Goal: Task Accomplishment & Management: Use online tool/utility

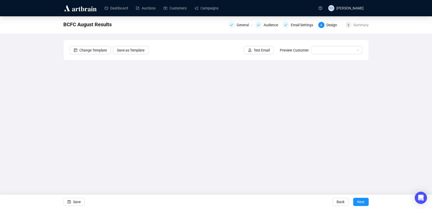
click at [55, 105] on div "BCFC August Results General Audience Email Settings 4 Design 5 Summary Change T…" at bounding box center [216, 103] width 432 height 174
click at [79, 199] on span "Save" at bounding box center [77, 202] width 8 height 14
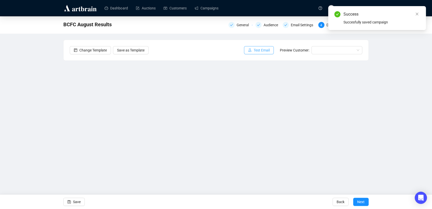
click at [264, 50] on span "Test Email" at bounding box center [262, 50] width 16 height 6
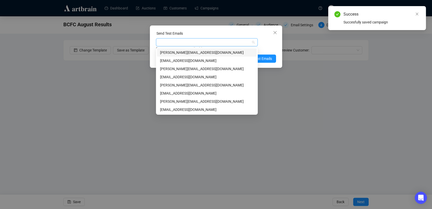
click at [234, 41] on div at bounding box center [204, 42] width 94 height 7
click at [196, 100] on div "[PERSON_NAME][EMAIL_ADDRESS][DOMAIN_NAME]" at bounding box center [207, 102] width 94 height 6
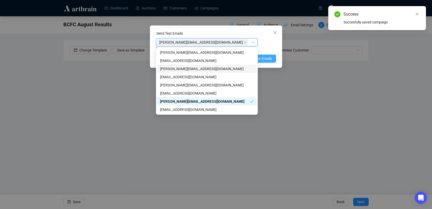
click at [267, 61] on span "Send Test Emails" at bounding box center [259, 59] width 26 height 6
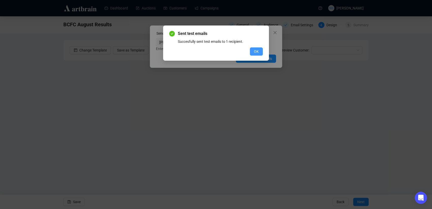
click at [259, 52] on span "OK" at bounding box center [256, 52] width 5 height 6
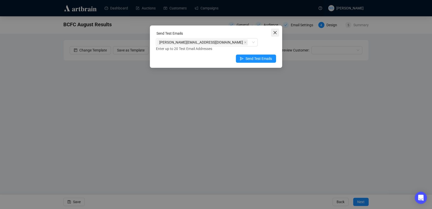
click at [276, 32] on icon "close" at bounding box center [275, 33] width 4 height 4
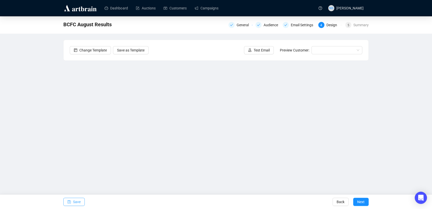
click at [82, 200] on button "Save" at bounding box center [73, 202] width 21 height 8
click at [79, 200] on span "Save" at bounding box center [77, 202] width 8 height 14
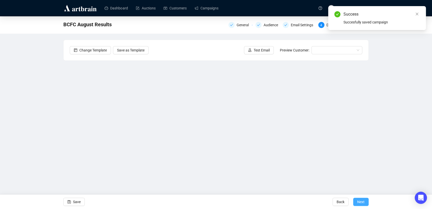
click at [365, 203] on button "Next" at bounding box center [362, 202] width 16 height 8
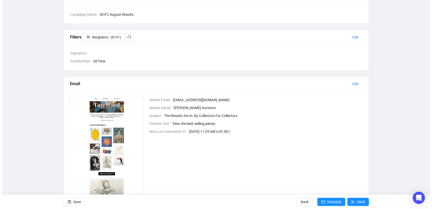
scroll to position [50, 0]
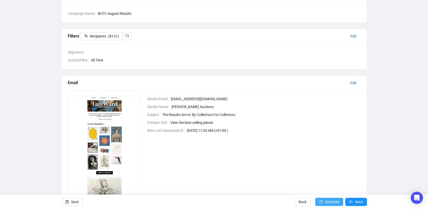
click at [336, 200] on span "Schedule" at bounding box center [332, 202] width 14 height 14
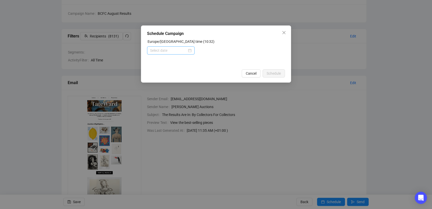
click at [189, 51] on div at bounding box center [171, 51] width 42 height 6
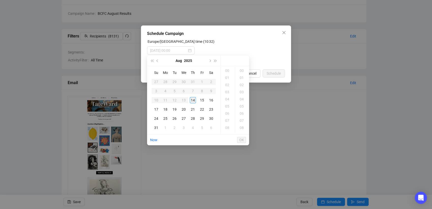
click at [195, 99] on div "14" at bounding box center [193, 100] width 6 height 6
click at [228, 108] on div "20" at bounding box center [228, 106] width 12 height 7
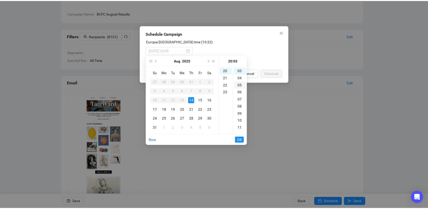
scroll to position [0, 0]
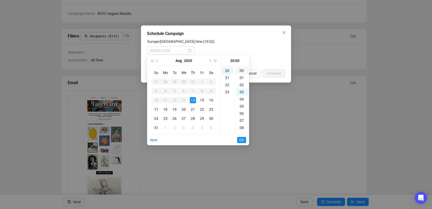
click at [242, 70] on div "00" at bounding box center [242, 70] width 12 height 7
type input "[DATE] 20:00"
click at [243, 139] on span "OK" at bounding box center [241, 140] width 5 height 10
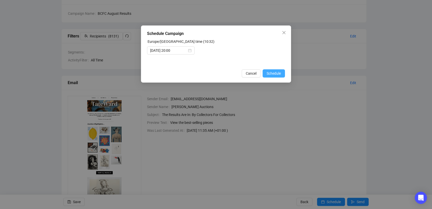
click at [277, 73] on span "Schedule" at bounding box center [274, 74] width 14 height 6
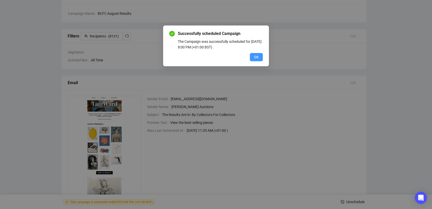
click at [254, 54] on button "OK" at bounding box center [256, 57] width 13 height 8
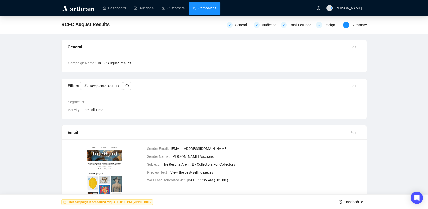
click at [206, 9] on link "Campaigns" at bounding box center [205, 8] width 24 height 13
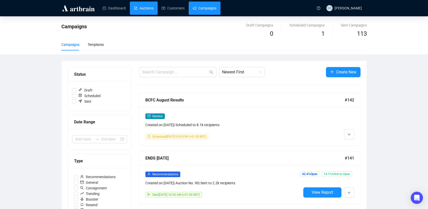
click at [138, 8] on link "Auctions" at bounding box center [144, 8] width 20 height 13
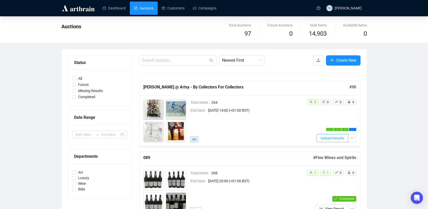
click at [336, 136] on span "Upload Results" at bounding box center [333, 138] width 24 height 6
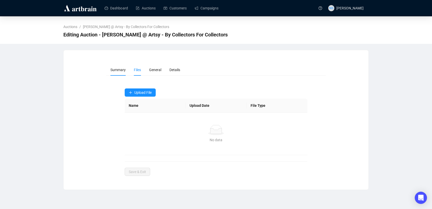
click at [117, 70] on span "Summary" at bounding box center [118, 70] width 15 height 4
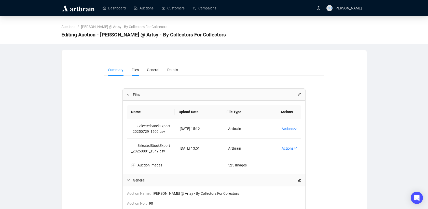
click at [130, 70] on li "Files" at bounding box center [135, 70] width 15 height 12
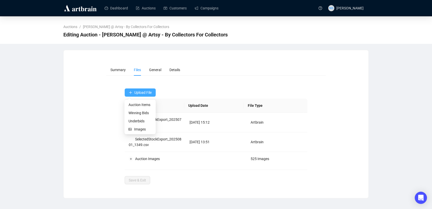
click at [134, 92] on button "Upload File" at bounding box center [140, 92] width 31 height 8
click at [135, 115] on span "Winning Bids" at bounding box center [140, 113] width 23 height 6
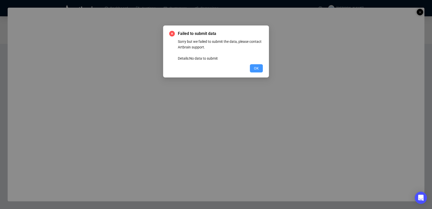
click at [255, 69] on span "OK" at bounding box center [256, 68] width 5 height 6
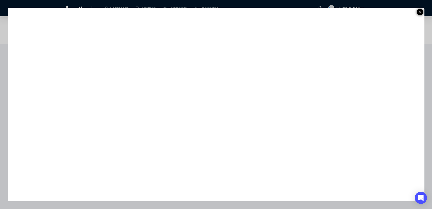
click at [420, 12] on line at bounding box center [420, 12] width 2 height 2
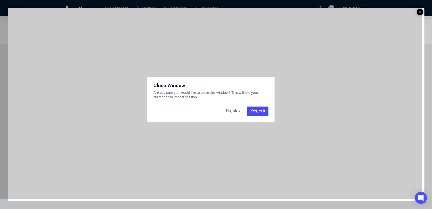
click at [257, 111] on div "Yes, exit" at bounding box center [258, 110] width 21 height 9
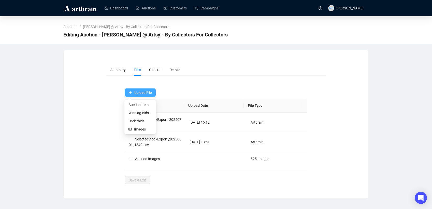
click at [139, 92] on span "Upload File" at bounding box center [142, 92] width 17 height 4
click at [138, 113] on span "Winning Bids" at bounding box center [140, 113] width 23 height 6
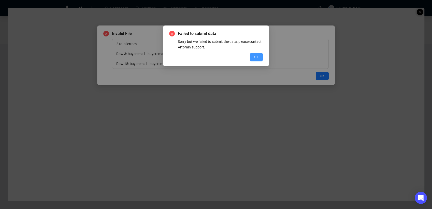
click at [251, 58] on button "OK" at bounding box center [256, 57] width 13 height 8
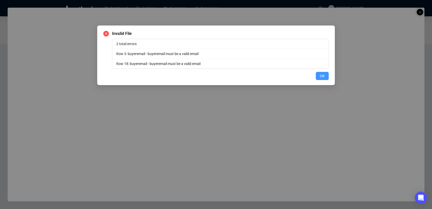
click at [320, 75] on span "OK" at bounding box center [322, 76] width 5 height 6
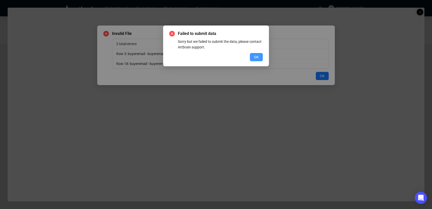
click at [256, 56] on span "OK" at bounding box center [256, 57] width 5 height 6
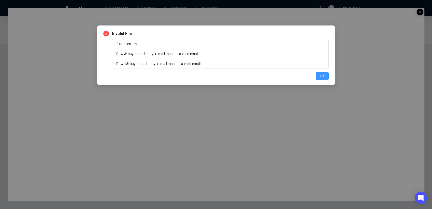
click at [326, 78] on button "OK" at bounding box center [322, 76] width 13 height 8
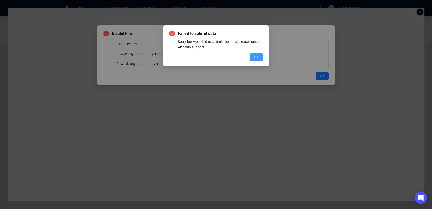
click at [254, 57] on button "OK" at bounding box center [256, 57] width 13 height 8
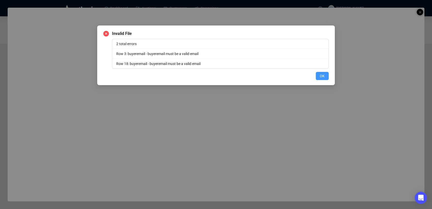
click at [326, 77] on button "OK" at bounding box center [322, 76] width 13 height 8
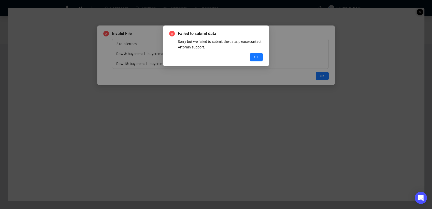
click at [255, 62] on div "Failed to submit data Sorry but we failed to submit the data, please contact Ar…" at bounding box center [216, 45] width 106 height 41
click at [261, 57] on button "OK" at bounding box center [256, 57] width 13 height 8
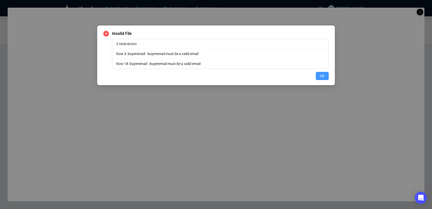
click at [327, 76] on button "OK" at bounding box center [322, 76] width 13 height 8
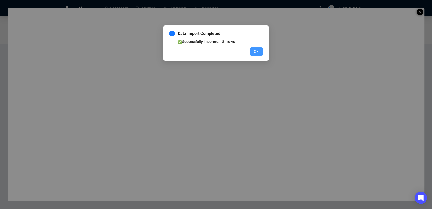
click at [260, 52] on button "OK" at bounding box center [256, 51] width 13 height 8
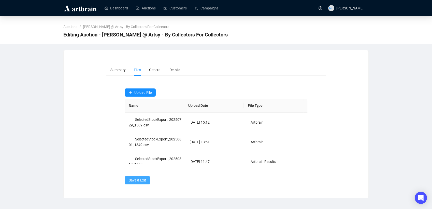
click at [142, 178] on span "Save & Exit" at bounding box center [137, 180] width 17 height 6
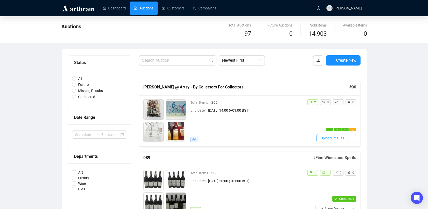
click at [343, 138] on span "Upload Results" at bounding box center [333, 138] width 24 height 6
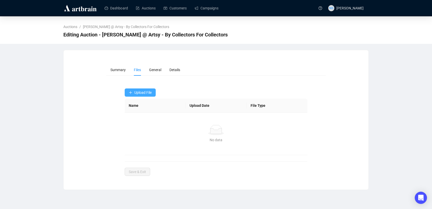
click at [132, 89] on button "Upload File" at bounding box center [140, 92] width 31 height 8
click at [131, 121] on span "Underbids" at bounding box center [140, 121] width 23 height 6
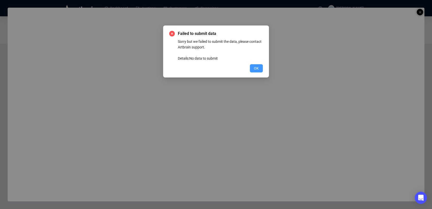
click at [258, 71] on button "OK" at bounding box center [256, 68] width 13 height 8
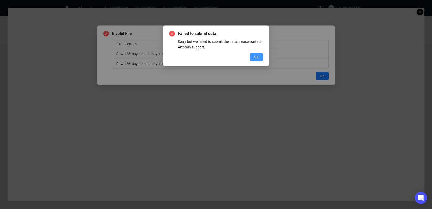
click at [253, 58] on button "OK" at bounding box center [256, 57] width 13 height 8
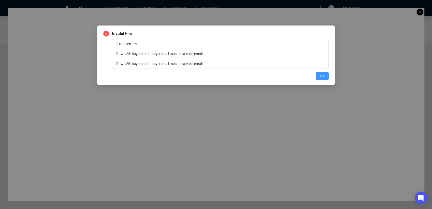
click at [321, 76] on span "OK" at bounding box center [322, 76] width 5 height 6
